Goal: Task Accomplishment & Management: Use online tool/utility

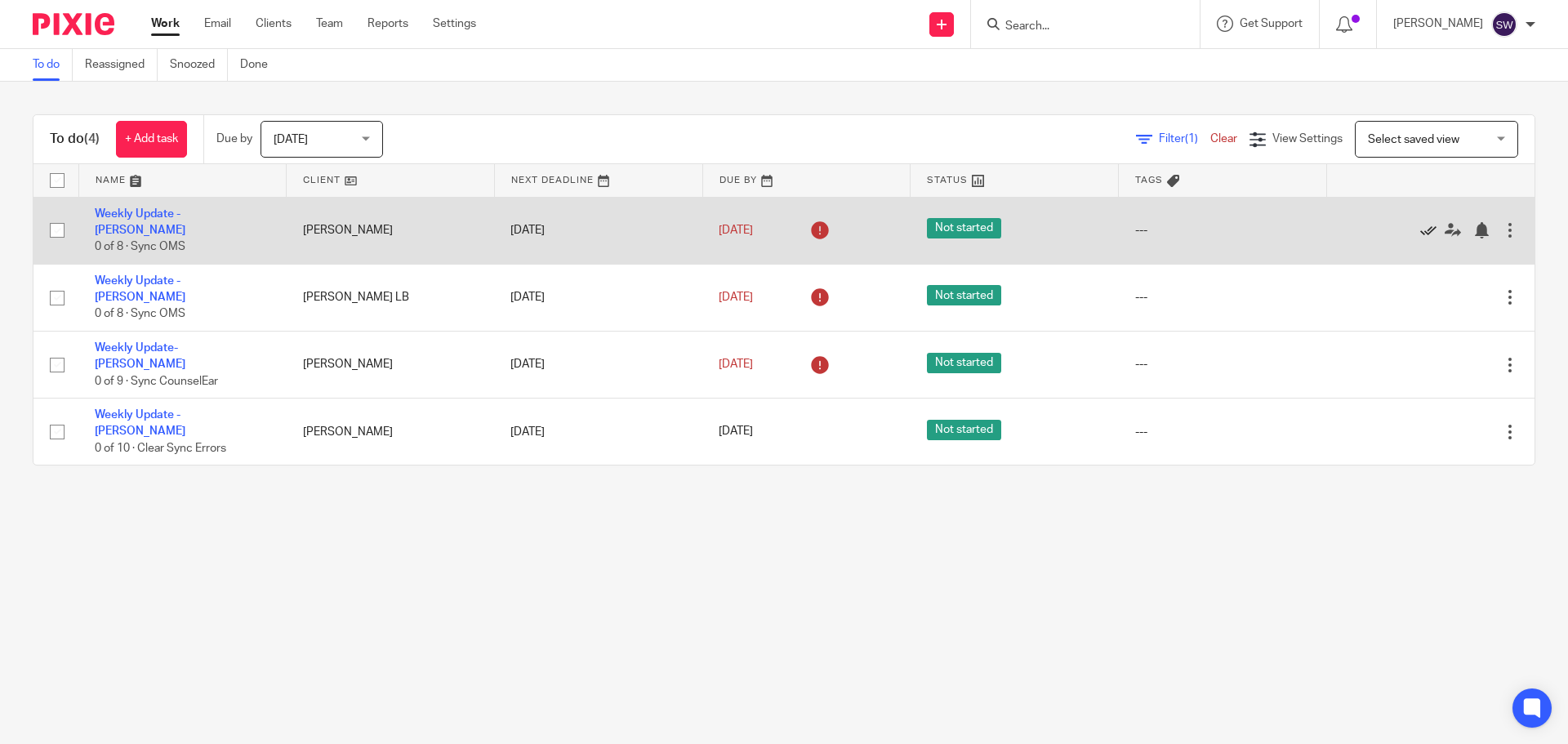
click at [1420, 225] on icon at bounding box center [1428, 230] width 16 height 16
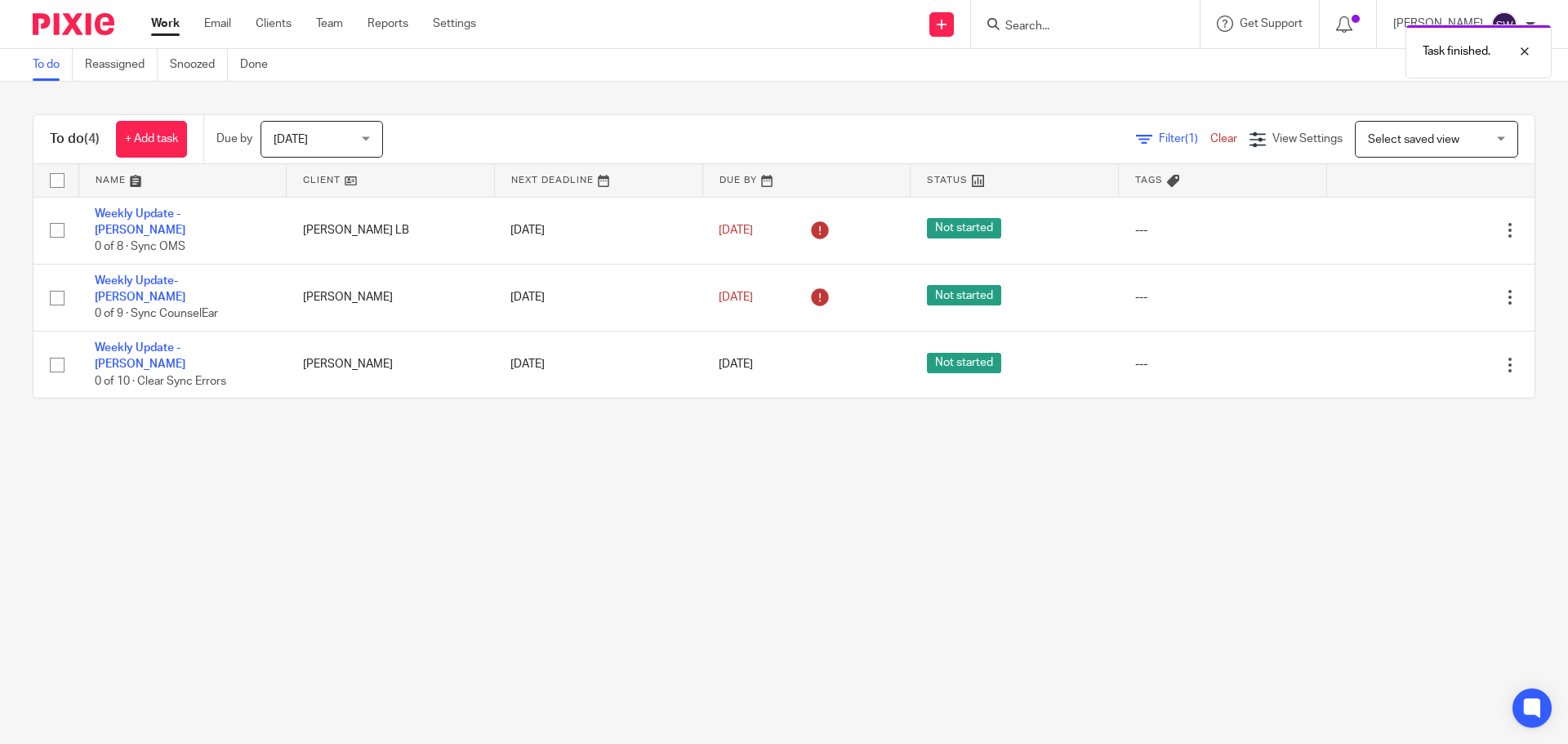
click at [1420, 225] on icon at bounding box center [1428, 230] width 16 height 16
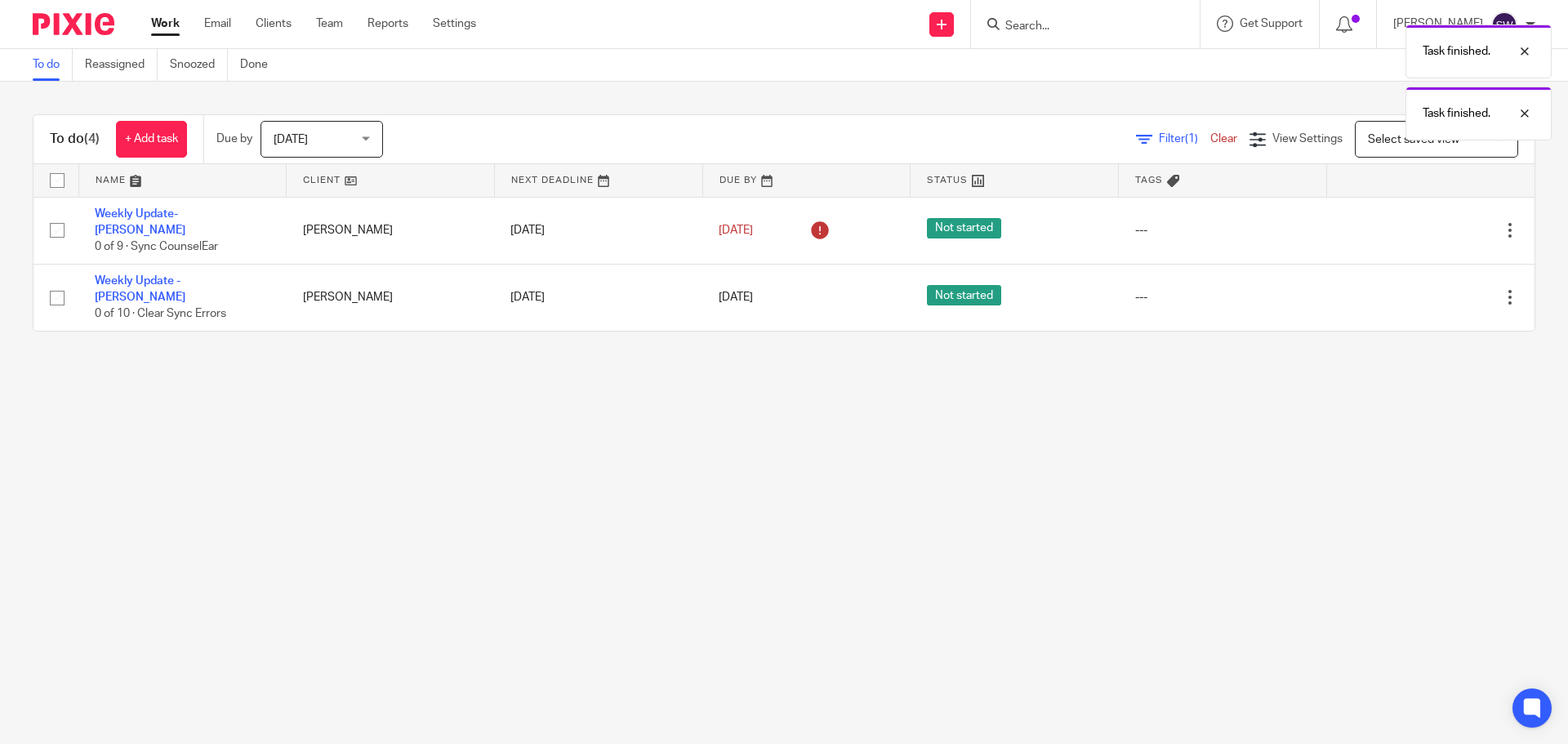
click at [1420, 225] on icon at bounding box center [1428, 230] width 16 height 16
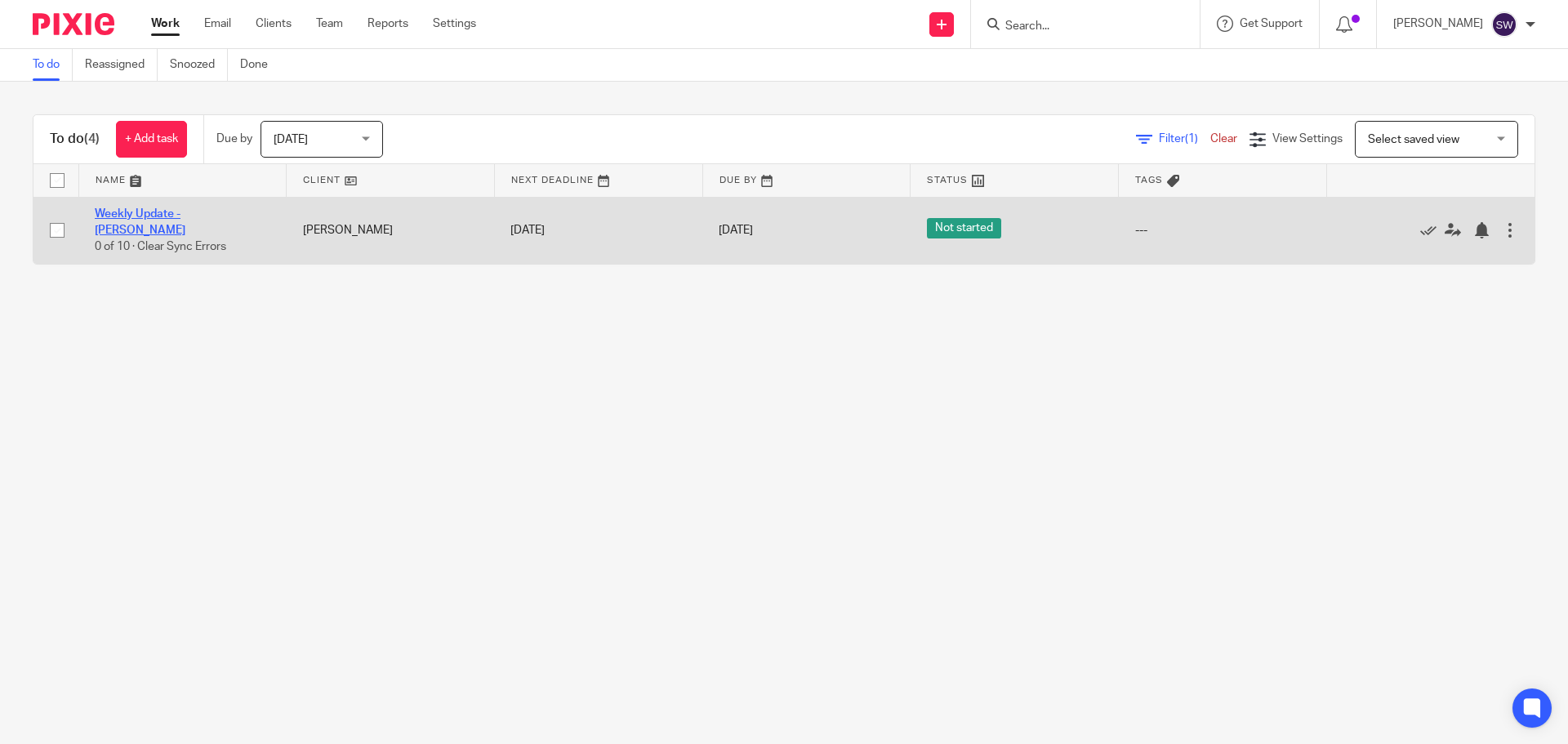
click at [155, 221] on link "Weekly Update - [PERSON_NAME]" at bounding box center [140, 222] width 91 height 28
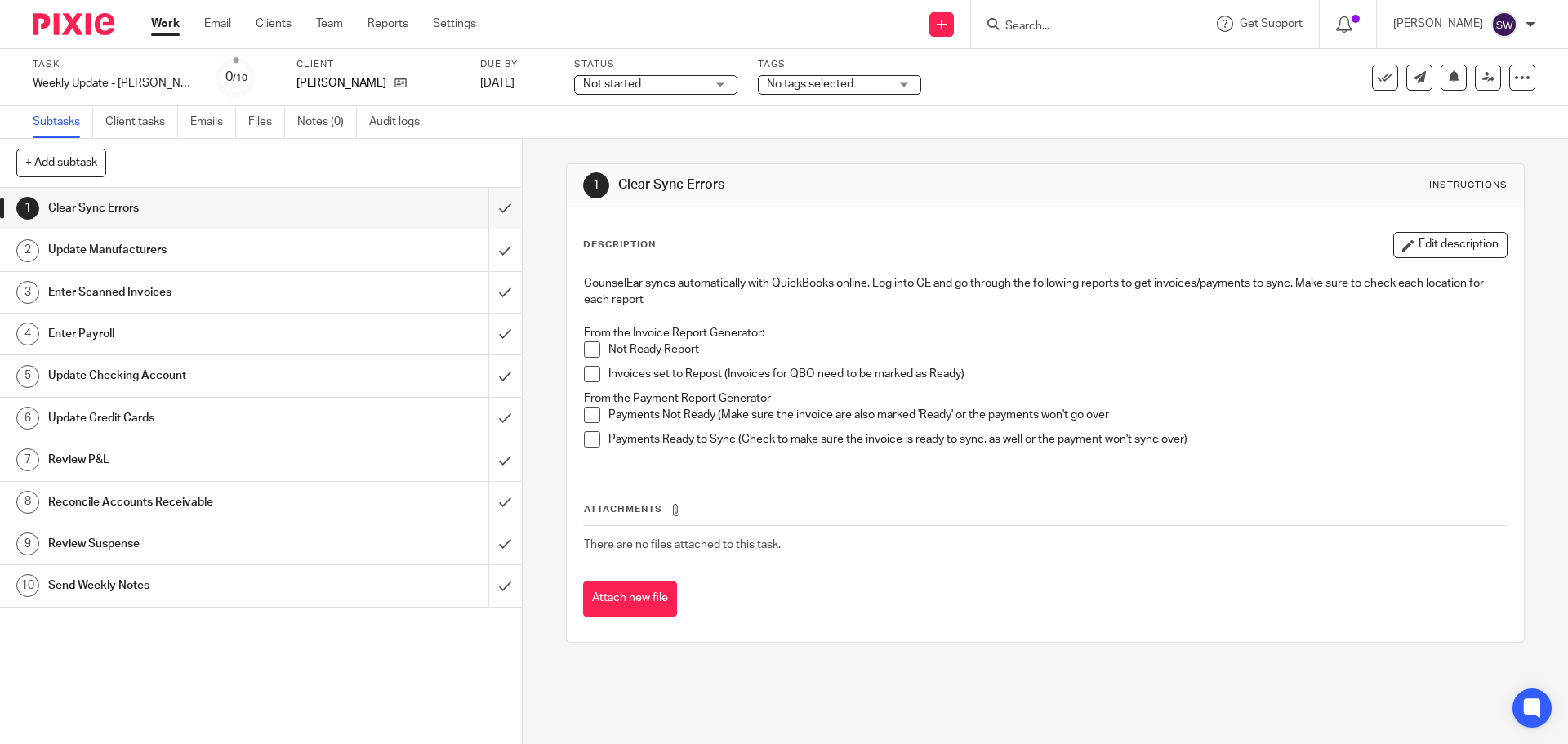
click at [591, 347] on span at bounding box center [592, 350] width 16 height 16
click at [584, 368] on span at bounding box center [592, 374] width 16 height 16
click at [588, 408] on span at bounding box center [592, 415] width 16 height 16
click at [584, 435] on span at bounding box center [592, 439] width 16 height 16
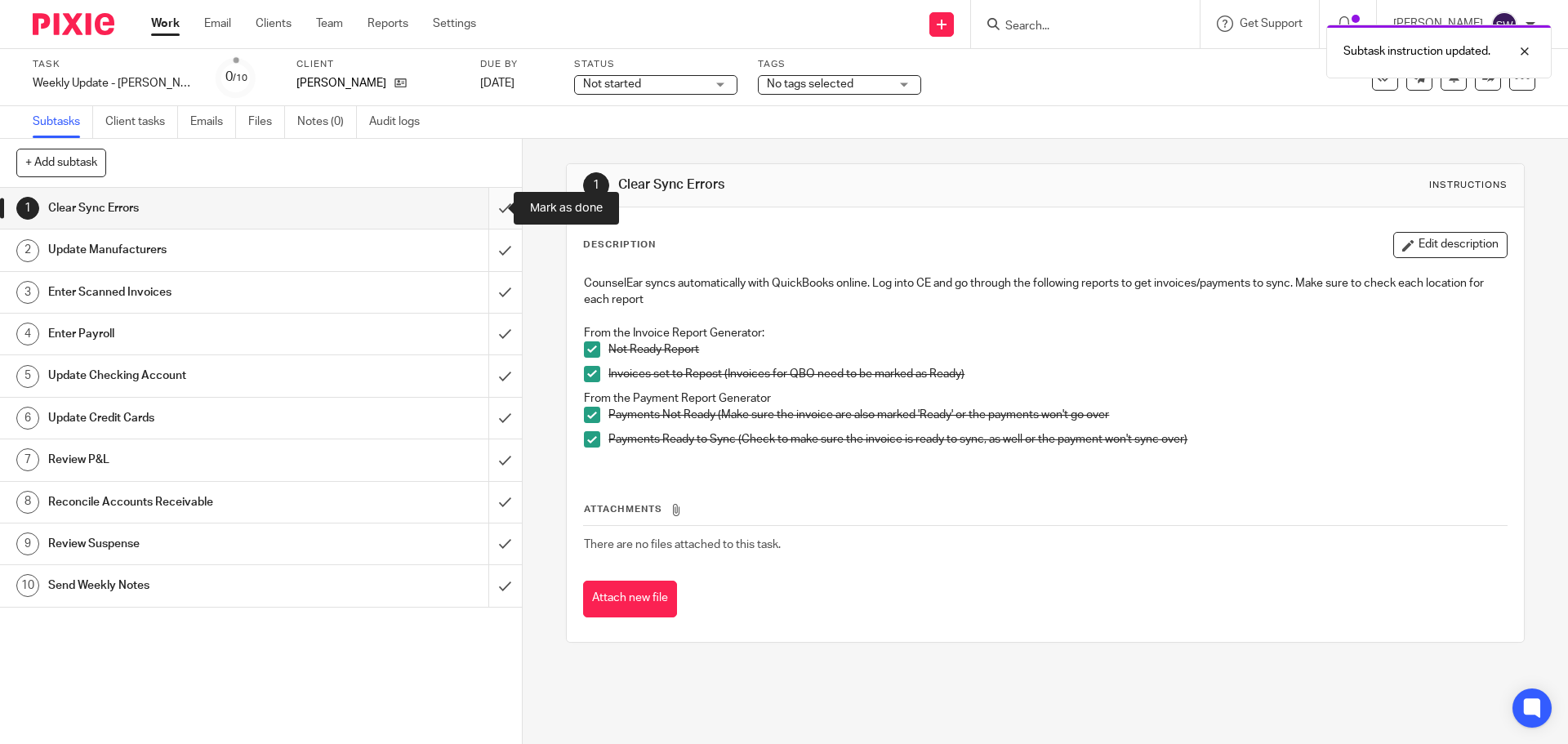
click at [490, 213] on input "submit" at bounding box center [261, 208] width 522 height 41
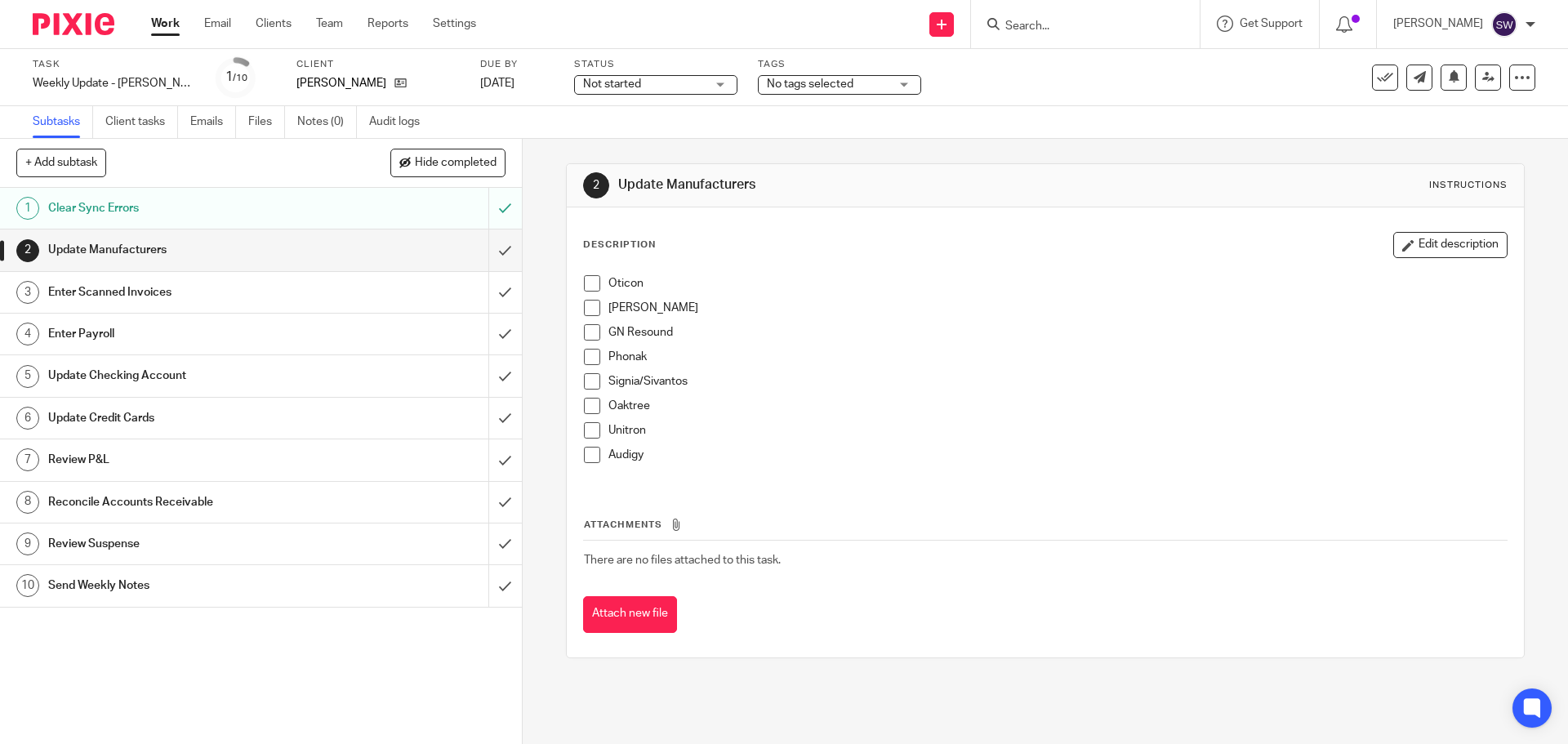
click at [590, 273] on div "Oticon Starkey GN Resound Phonak Signia/Sivantos Oaktree Unitron Audigy" at bounding box center [1044, 376] width 938 height 216
click at [588, 276] on span at bounding box center [592, 284] width 16 height 16
click at [591, 329] on span at bounding box center [592, 333] width 16 height 16
click at [591, 354] on span at bounding box center [592, 357] width 16 height 16
click at [584, 379] on span at bounding box center [592, 382] width 16 height 16
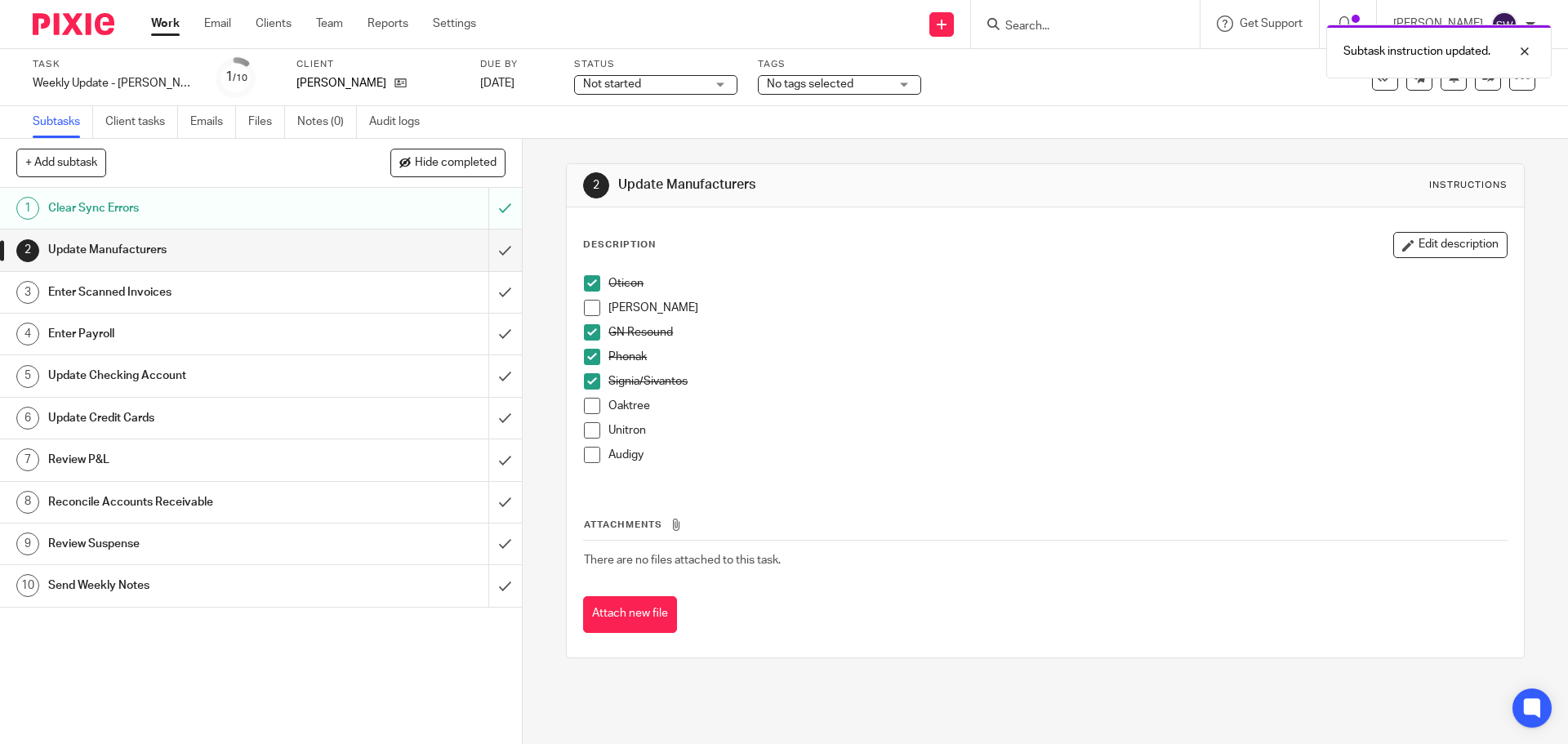
click at [589, 399] on span at bounding box center [592, 407] width 16 height 16
click at [590, 431] on span at bounding box center [592, 430] width 16 height 16
click at [591, 314] on span at bounding box center [592, 308] width 16 height 16
click at [486, 256] on input "submit" at bounding box center [261, 249] width 522 height 41
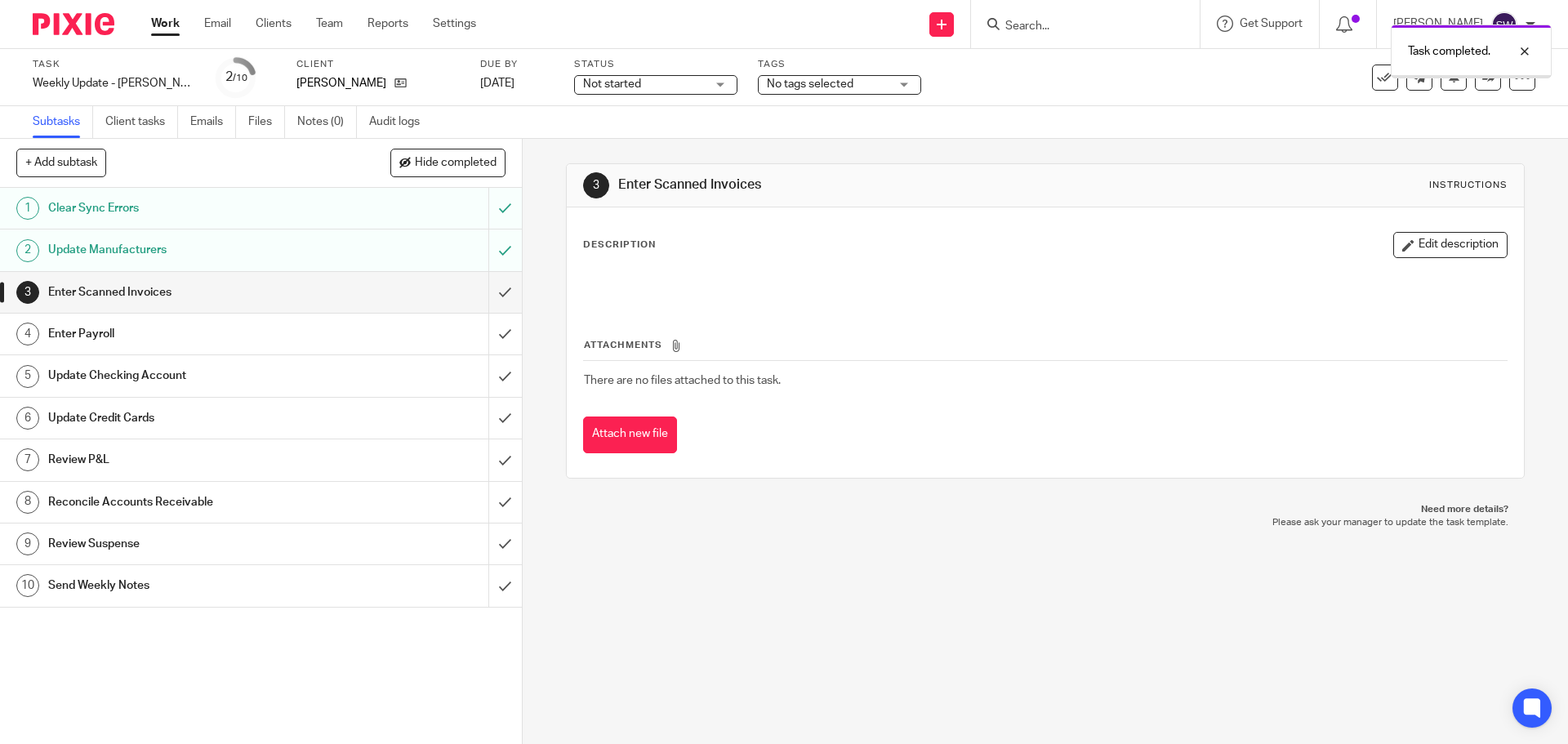
click at [484, 298] on input "submit" at bounding box center [261, 292] width 522 height 41
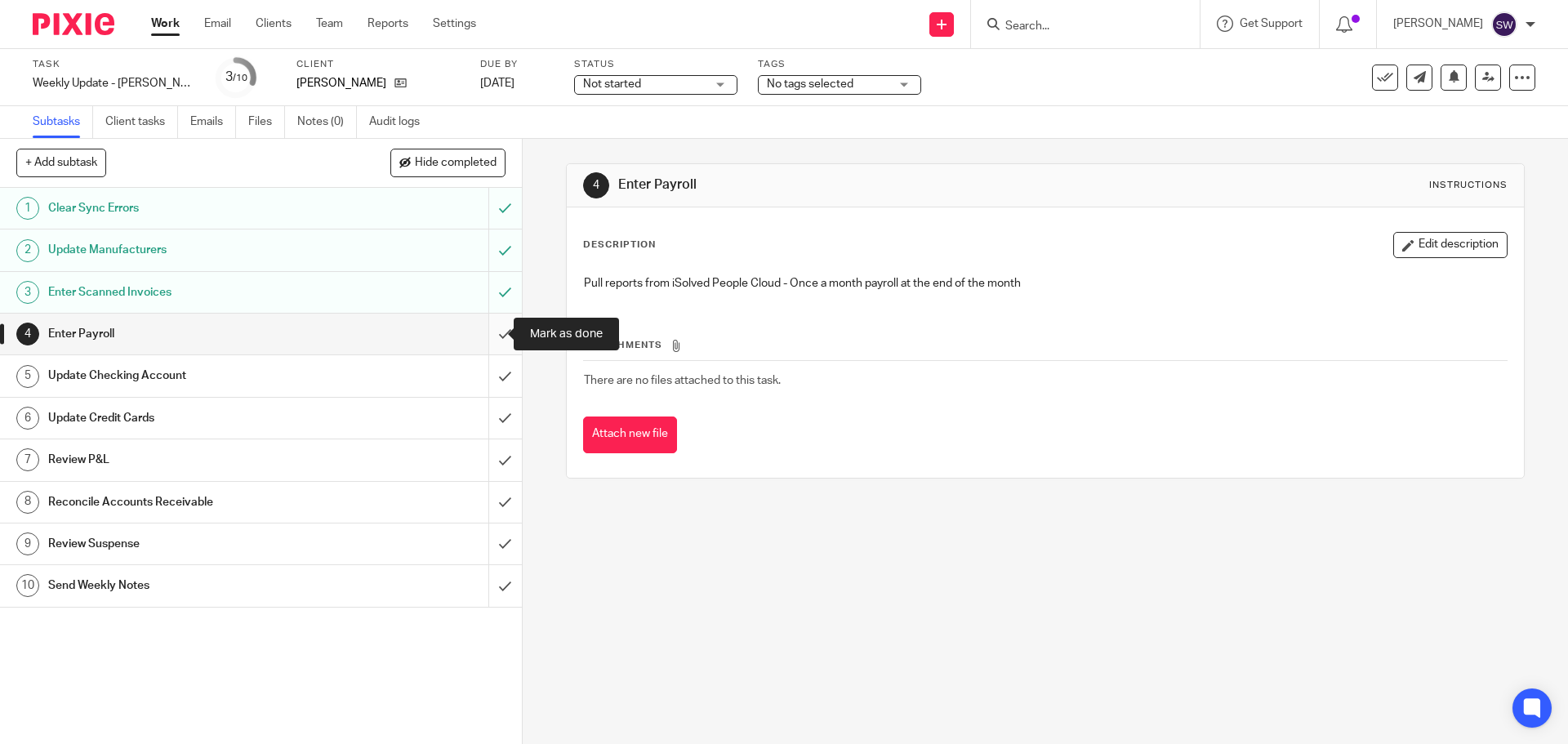
click at [485, 329] on input "submit" at bounding box center [261, 334] width 522 height 41
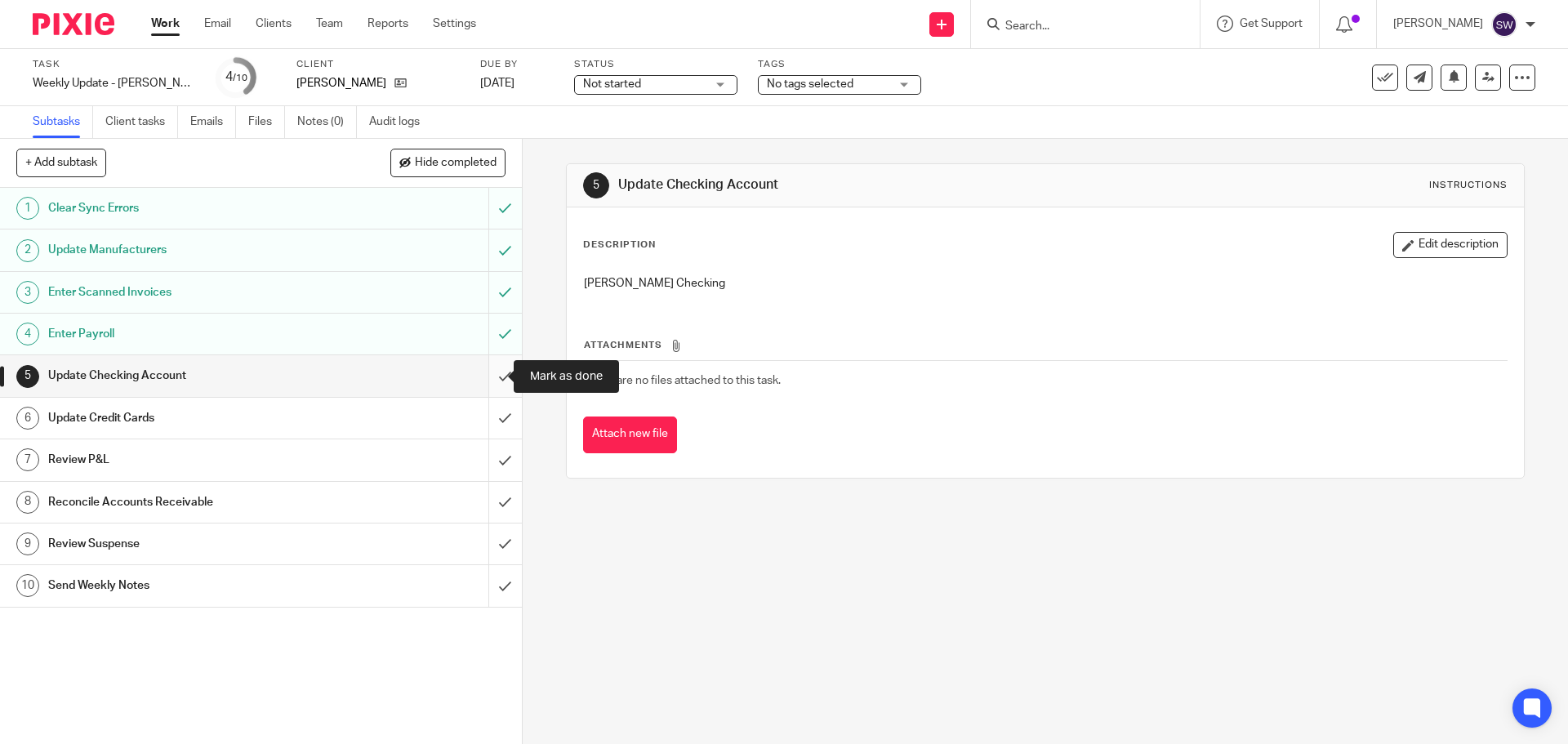
click at [494, 377] on input "submit" at bounding box center [261, 376] width 522 height 41
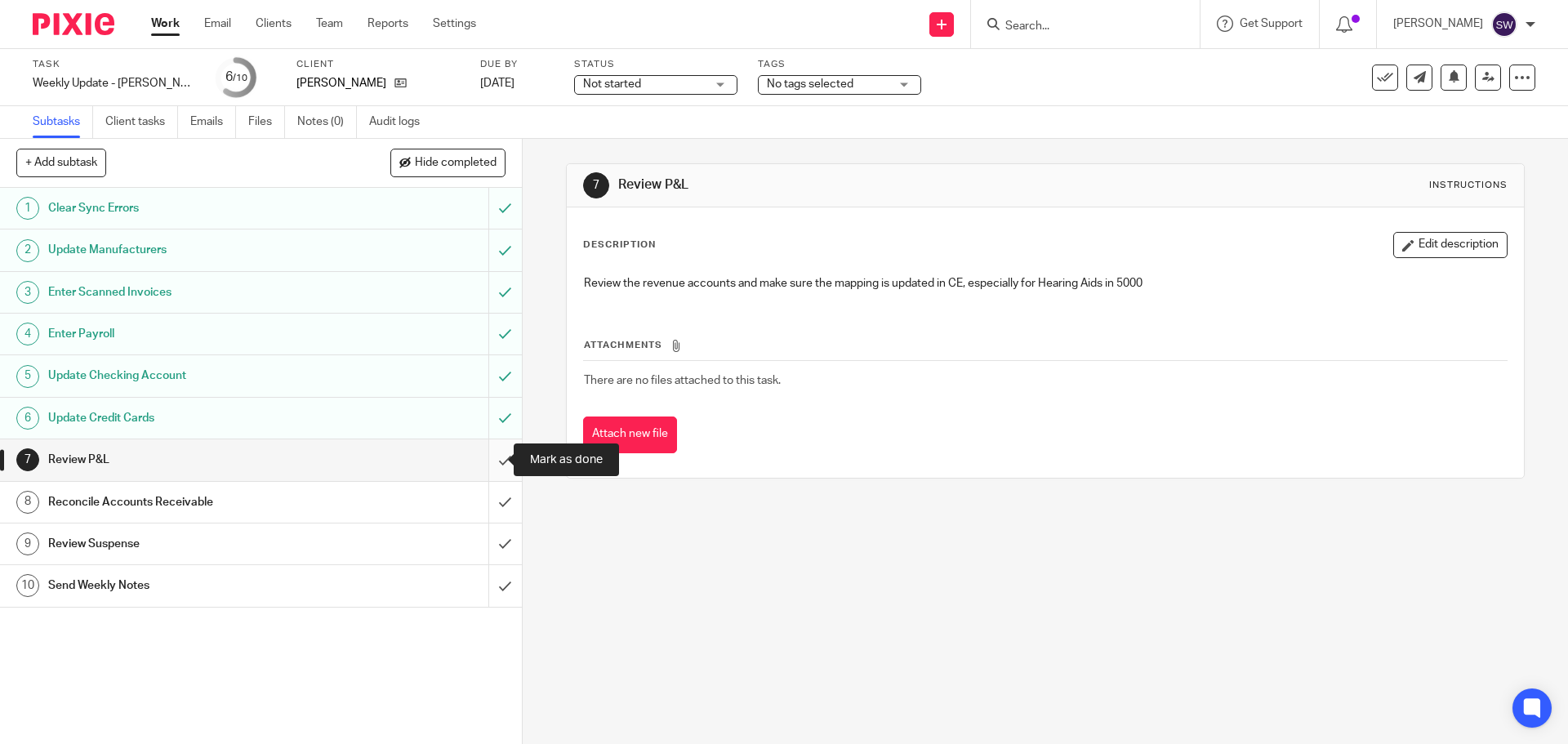
click at [489, 457] on input "submit" at bounding box center [261, 459] width 522 height 41
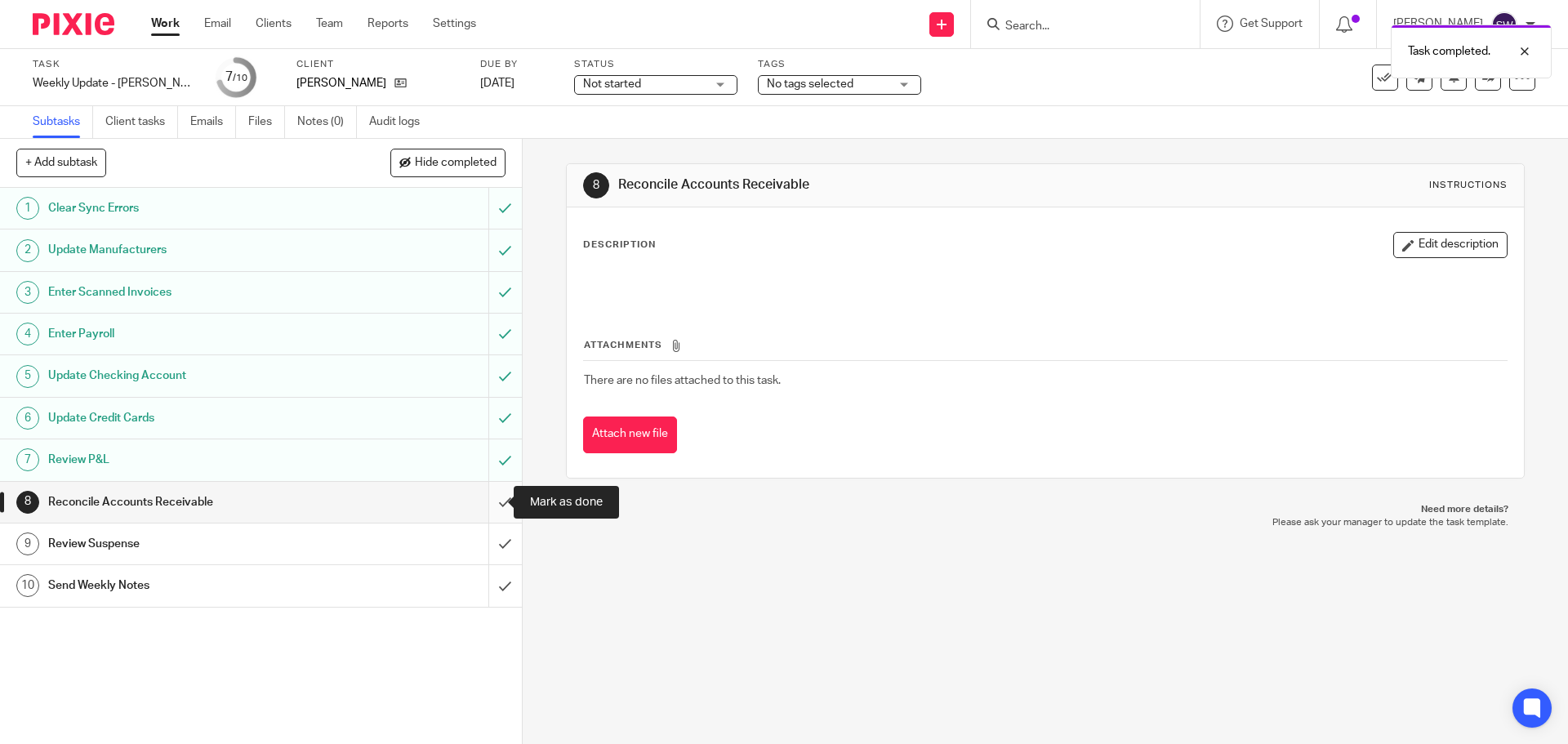
click at [487, 505] on input "submit" at bounding box center [261, 502] width 522 height 41
